Goal: Task Accomplishment & Management: Use online tool/utility

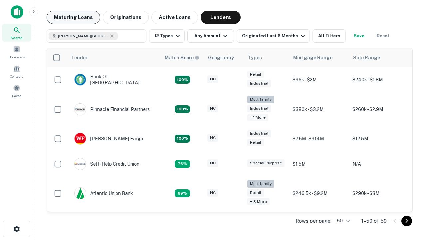
click at [73, 17] on button "Maturing Loans" at bounding box center [74, 17] width 54 height 13
